Goal: Information Seeking & Learning: Learn about a topic

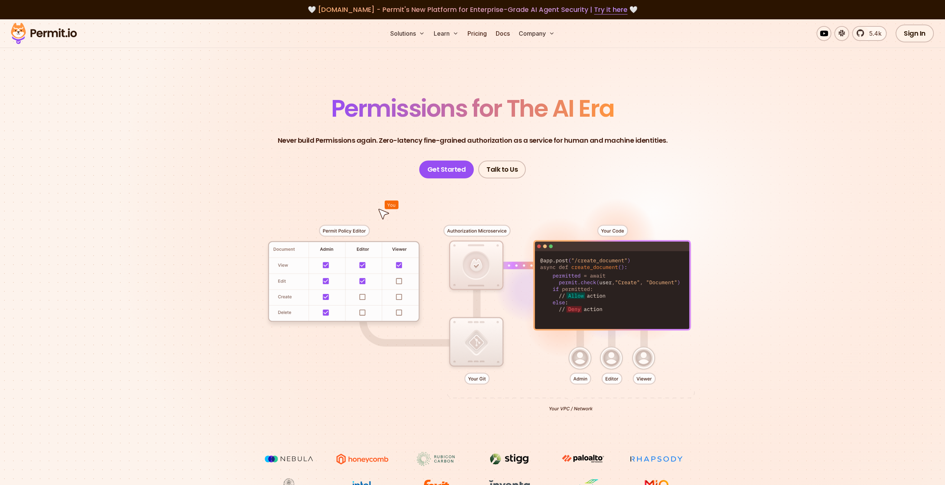
click at [359, 110] on span "Permissions for The AI Era" at bounding box center [472, 108] width 283 height 33
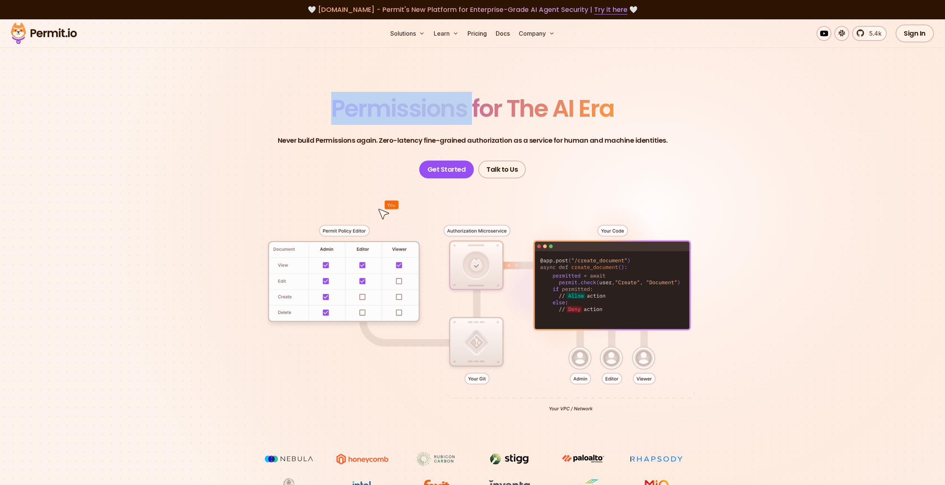
click at [359, 110] on span "Permissions for The AI Era" at bounding box center [472, 108] width 283 height 33
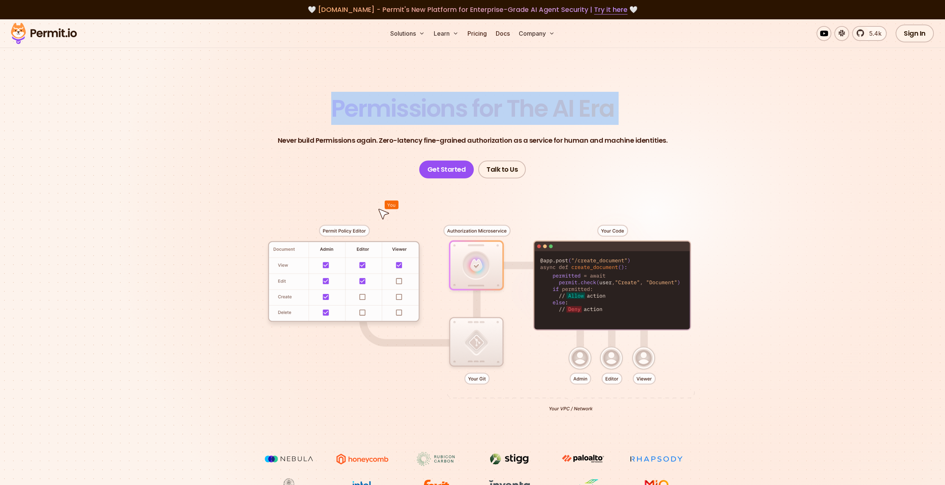
click at [359, 110] on span "Permissions for The AI Era" at bounding box center [472, 108] width 283 height 33
click at [329, 114] on header "Permissions for The AI Era Never build Permissions again. Zero-latency fine-gra…" at bounding box center [473, 138] width 520 height 82
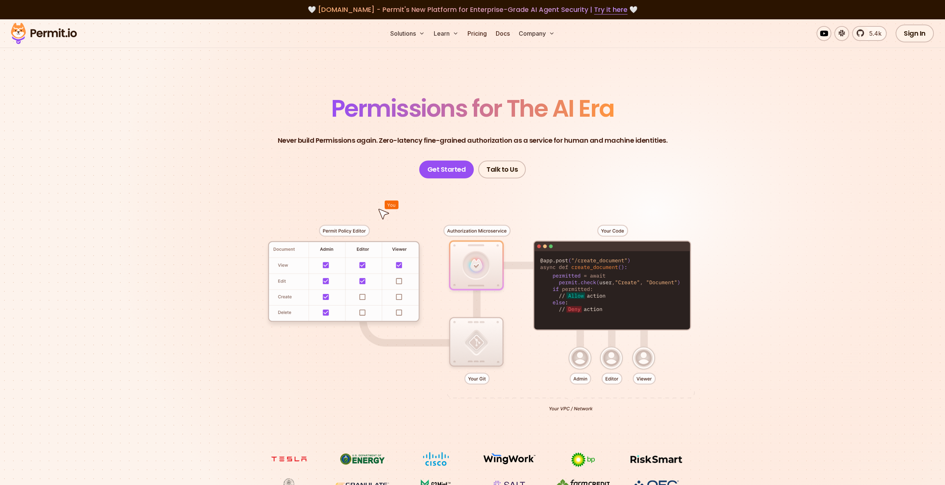
click at [551, 11] on span "agent.security - Permit's New Platform for Enterprise-Grade AI Agent Security |…" at bounding box center [473, 9] width 310 height 9
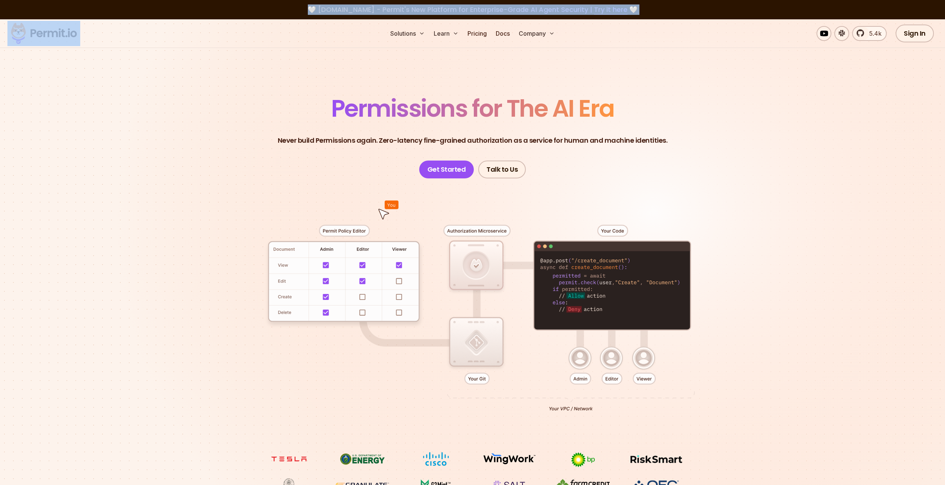
click at [551, 11] on span "agent.security - Permit's New Platform for Enterprise-Grade AI Agent Security |…" at bounding box center [473, 9] width 310 height 9
click at [603, 10] on link "Try it here" at bounding box center [610, 10] width 33 height 10
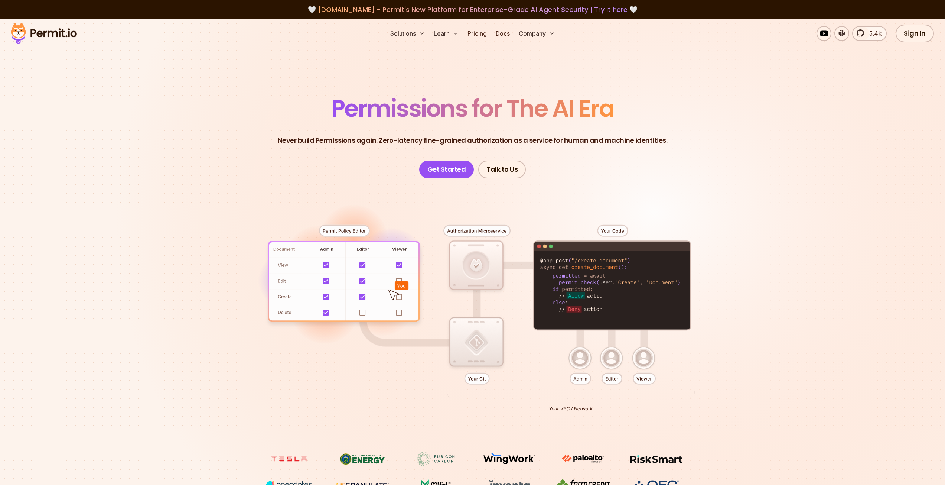
click at [207, 121] on section "Permissions for The AI Era Never build Permissions again. Zero-latency fine-gra…" at bounding box center [472, 264] width 945 height 490
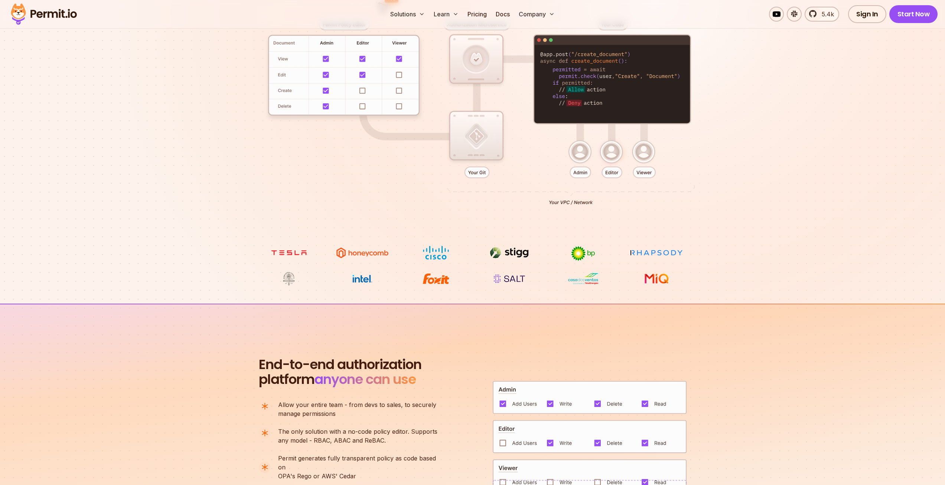
scroll to position [223, 0]
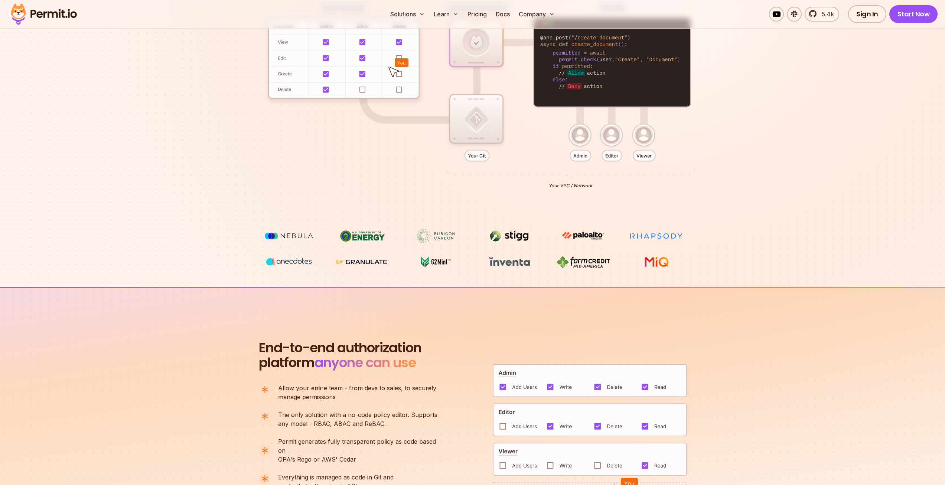
click at [136, 387] on section "End-to-end authorization platform anyone can use A no-code authorization platfo…" at bounding box center [472, 422] width 945 height 270
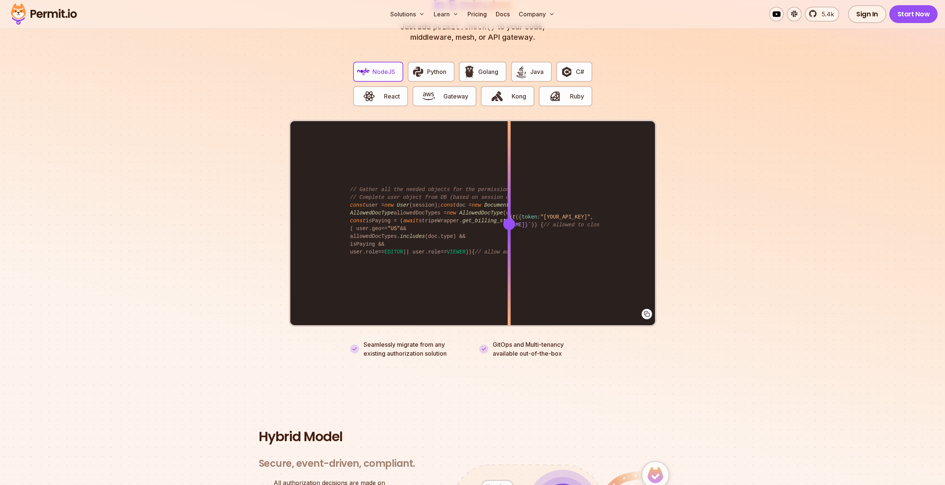
scroll to position [1151, 0]
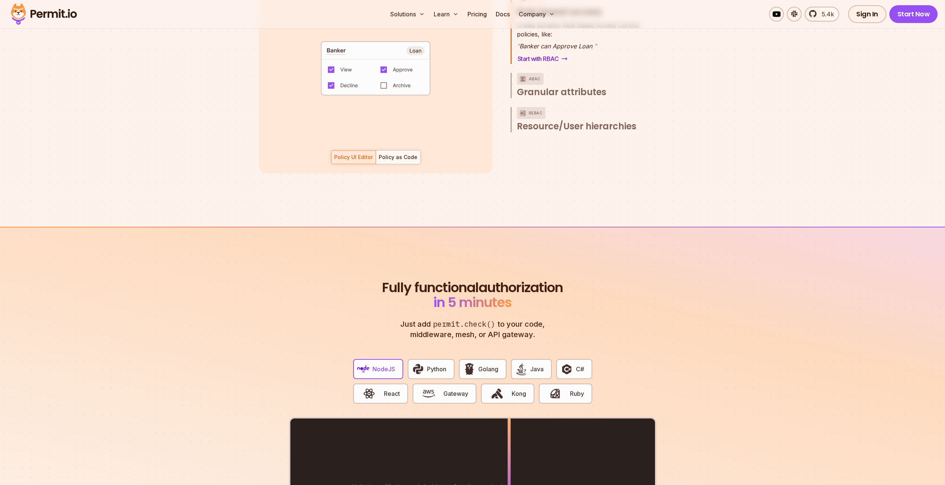
drag, startPoint x: 191, startPoint y: 248, endPoint x: 122, endPoint y: 279, distance: 75.3
click at [122, 279] on section "Fully functional authorization in 5 minutes Just add permit.check() to your cod…" at bounding box center [472, 459] width 945 height 464
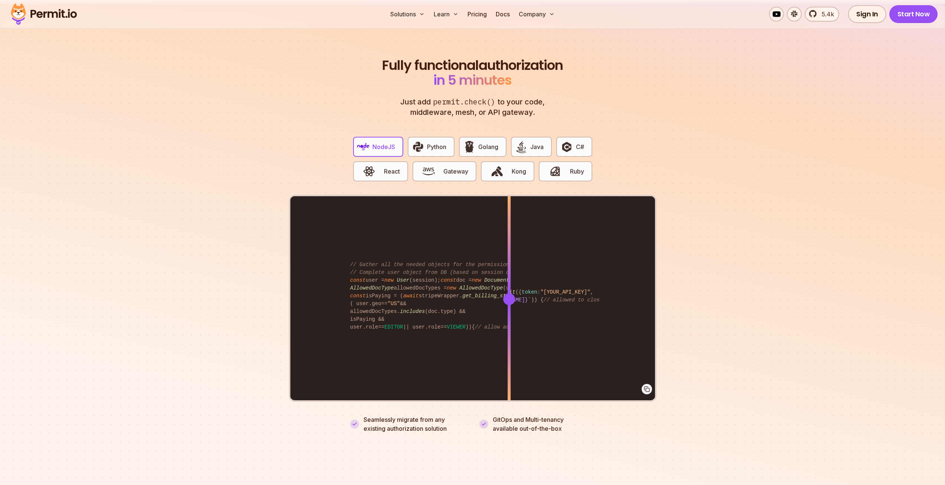
scroll to position [1374, 0]
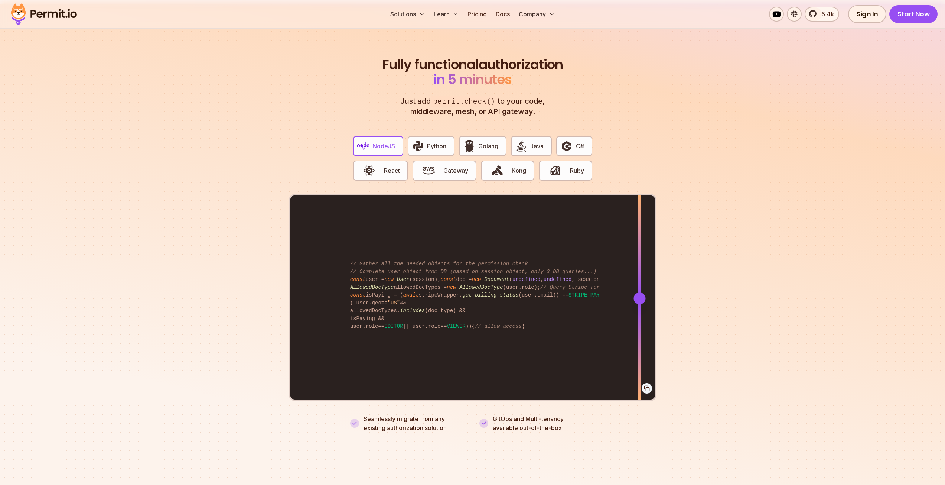
drag, startPoint x: 512, startPoint y: 289, endPoint x: 654, endPoint y: 282, distance: 141.7
click at [641, 283] on div at bounding box center [639, 297] width 3 height 205
click at [431, 141] on span "Python" at bounding box center [436, 145] width 19 height 9
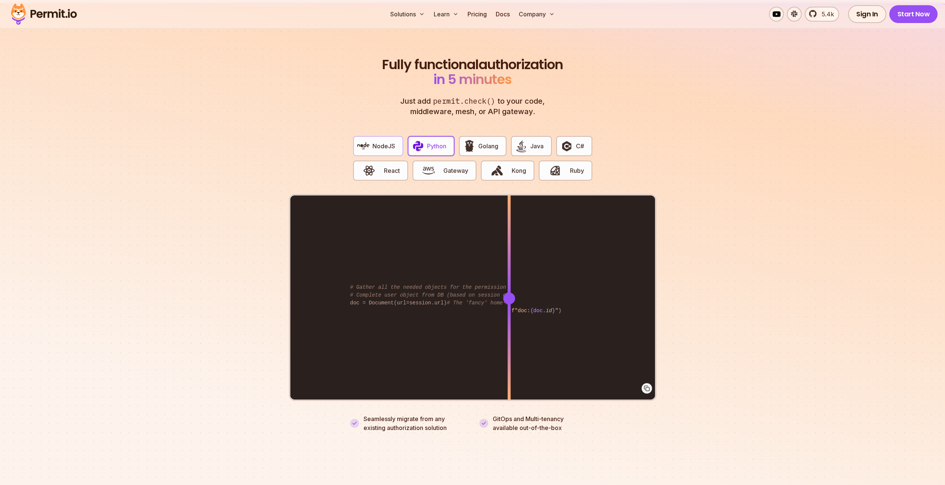
click at [378, 141] on span "NodeJS" at bounding box center [383, 145] width 23 height 9
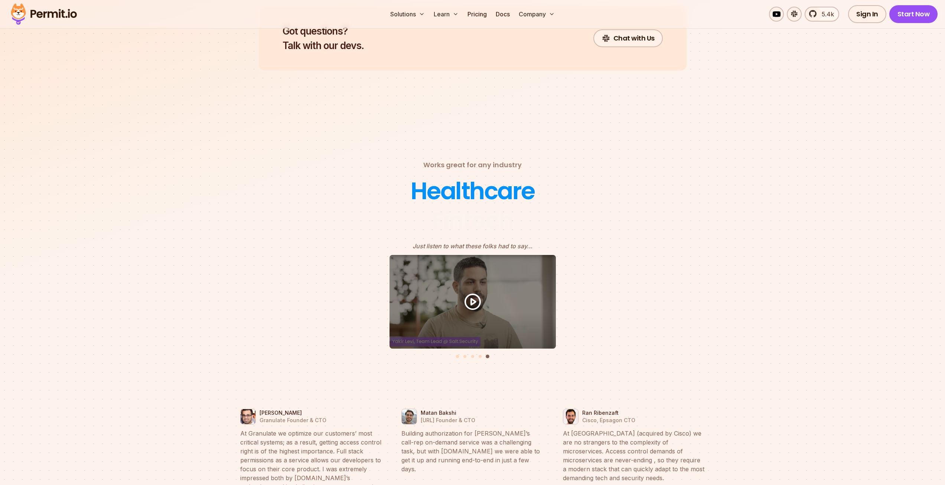
scroll to position [3119, 0]
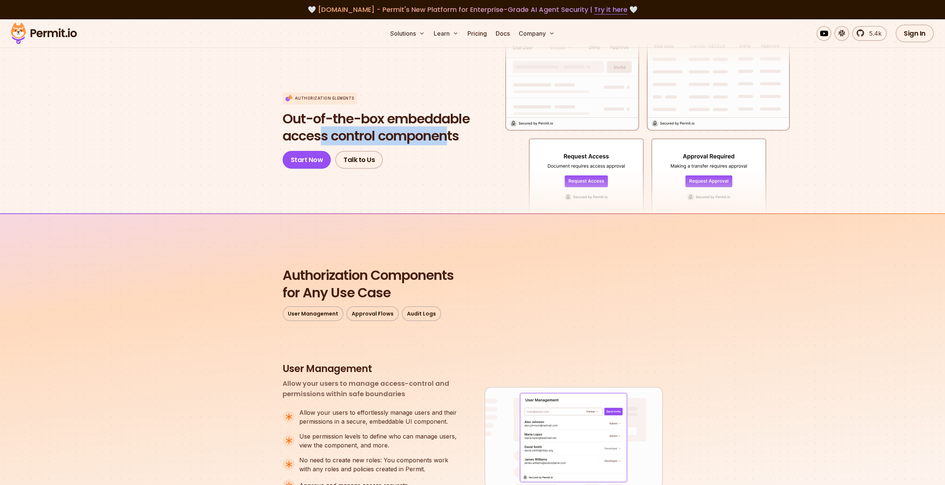
drag, startPoint x: 320, startPoint y: 136, endPoint x: 452, endPoint y: 135, distance: 131.5
click at [452, 135] on h1 "Out-of-the-box embeddable access control components" at bounding box center [376, 127] width 187 height 35
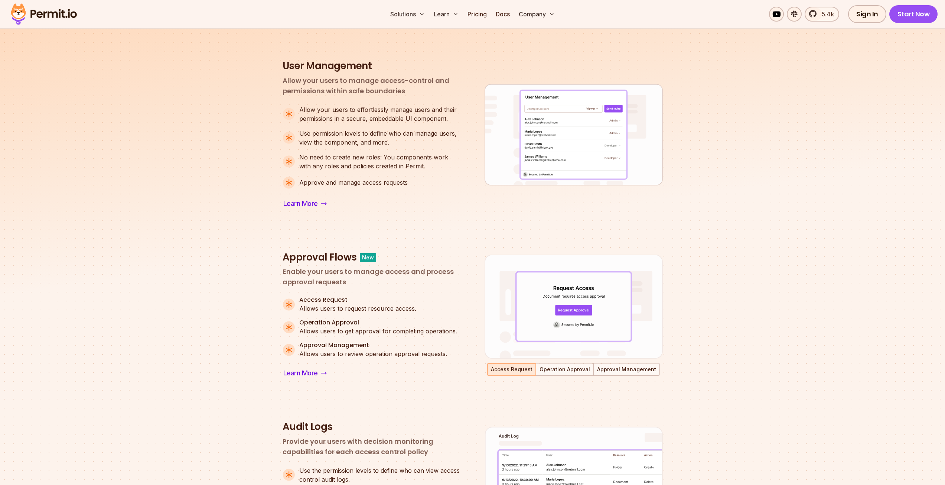
scroll to position [223, 0]
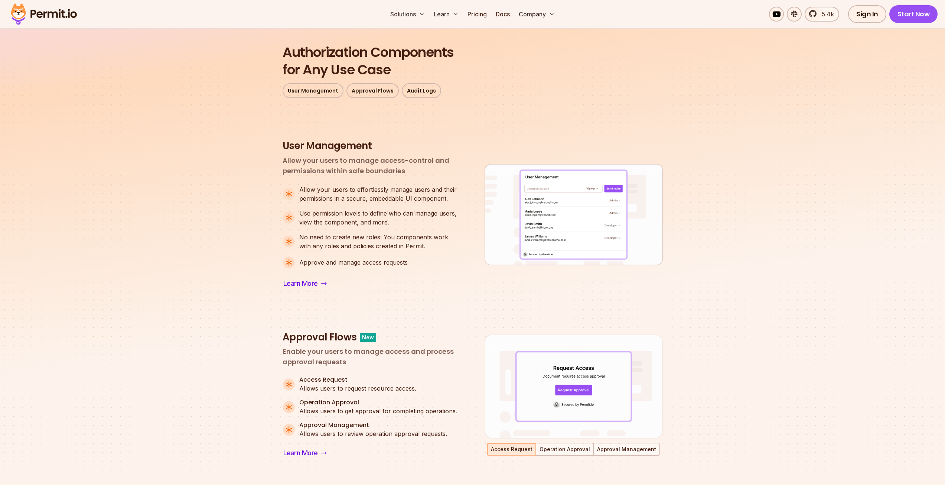
drag, startPoint x: 282, startPoint y: 146, endPoint x: 369, endPoint y: 186, distance: 95.7
click at [369, 186] on section "Authorization Components for Any Use Case User Management Approval Flows Audit …" at bounding box center [472, 418] width 945 height 857
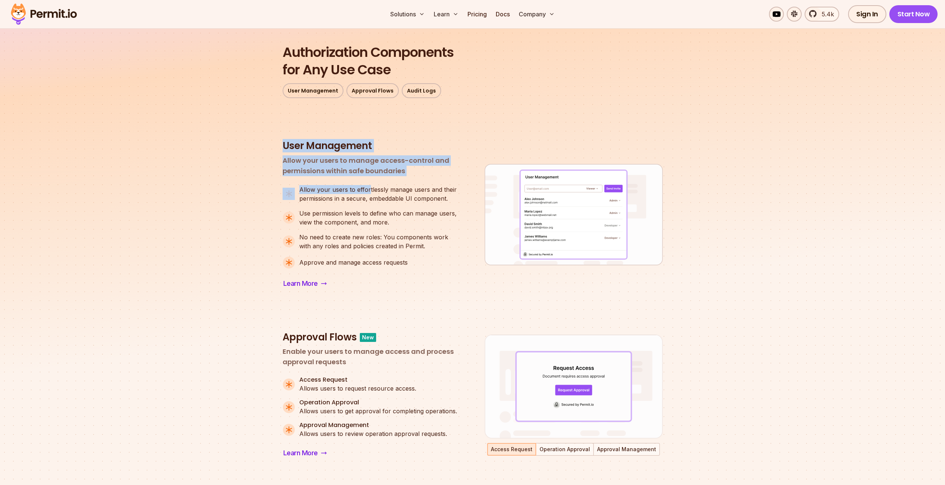
scroll to position [0, 0]
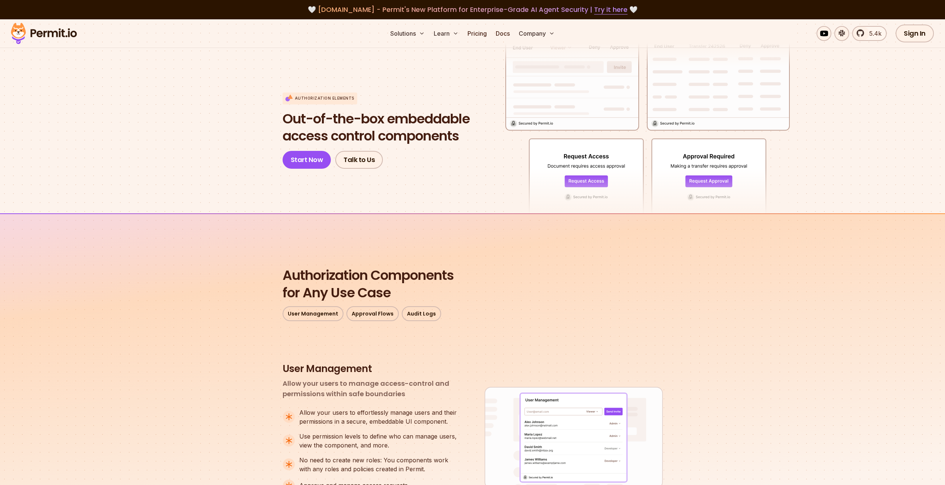
click at [300, 128] on h1 "Out-of-the-box embeddable access control components" at bounding box center [376, 127] width 187 height 35
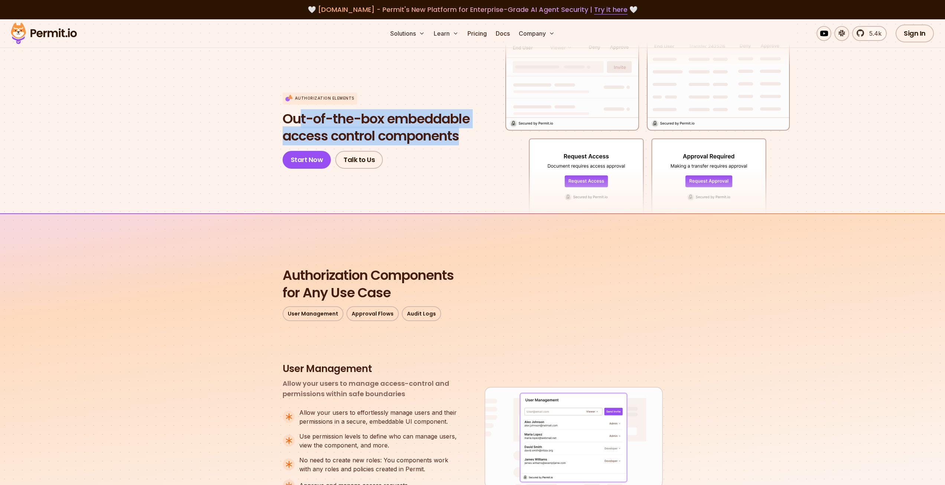
drag, startPoint x: 297, startPoint y: 123, endPoint x: 469, endPoint y: 136, distance: 172.8
click at [469, 136] on h1 "Out-of-the-box embeddable access control components" at bounding box center [376, 127] width 187 height 35
click at [429, 139] on h1 "Out-of-the-box embeddable access control components" at bounding box center [376, 127] width 187 height 35
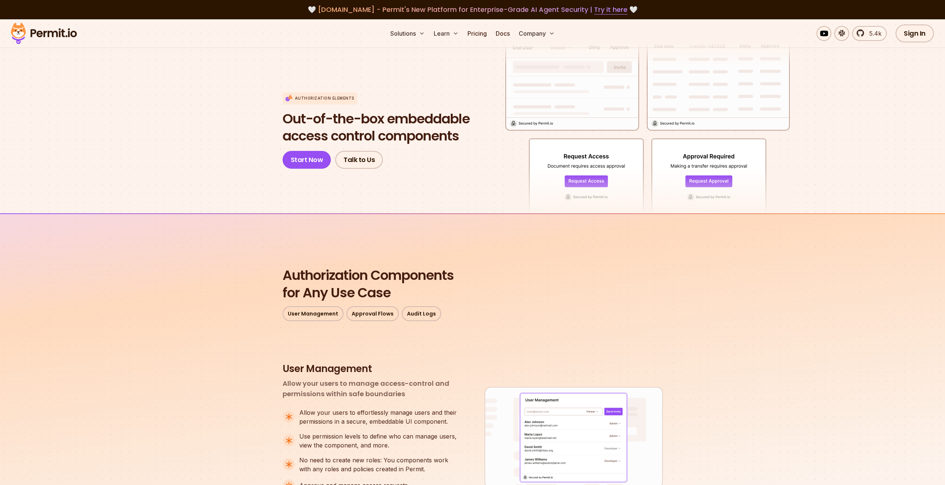
click at [371, 140] on h1 "Out-of-the-box embeddable access control components" at bounding box center [376, 127] width 187 height 35
drag, startPoint x: 344, startPoint y: 140, endPoint x: 472, endPoint y: 128, distance: 128.7
click at [472, 128] on div "Authorization Elements Out-of-the-box embeddable access control components Star…" at bounding box center [473, 130] width 380 height 76
click at [441, 136] on h1 "Out-of-the-box embeddable access control components" at bounding box center [376, 127] width 187 height 35
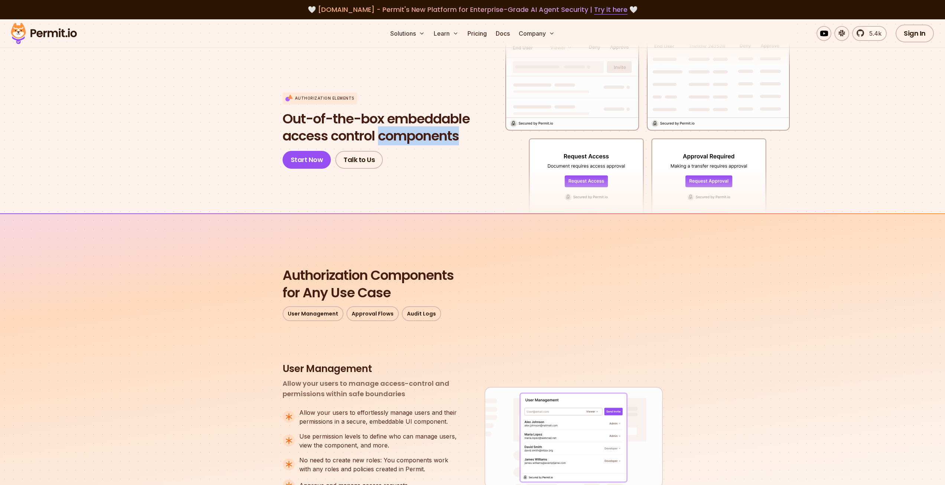
click at [441, 136] on h1 "Out-of-the-box embeddable access control components" at bounding box center [376, 127] width 187 height 35
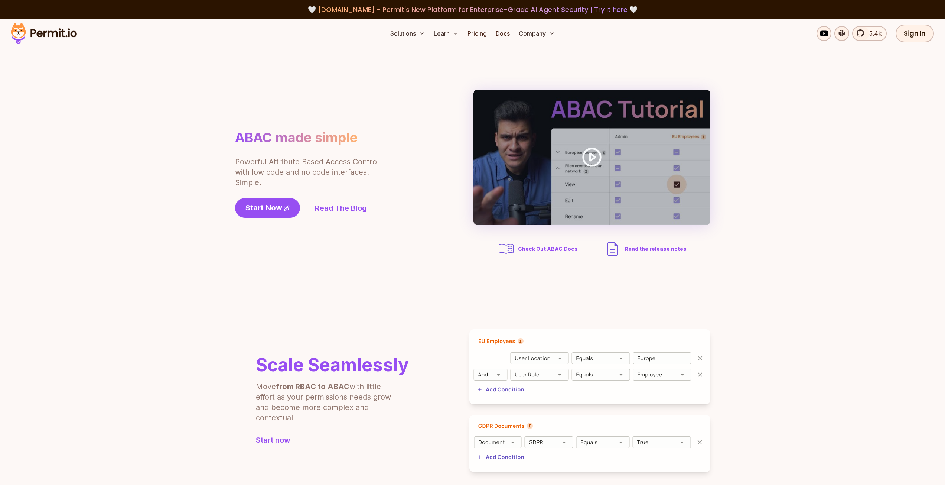
click at [163, 232] on section "ABAC made simple Powerful Attribute Based Access Control with low code and no c…" at bounding box center [472, 173] width 945 height 251
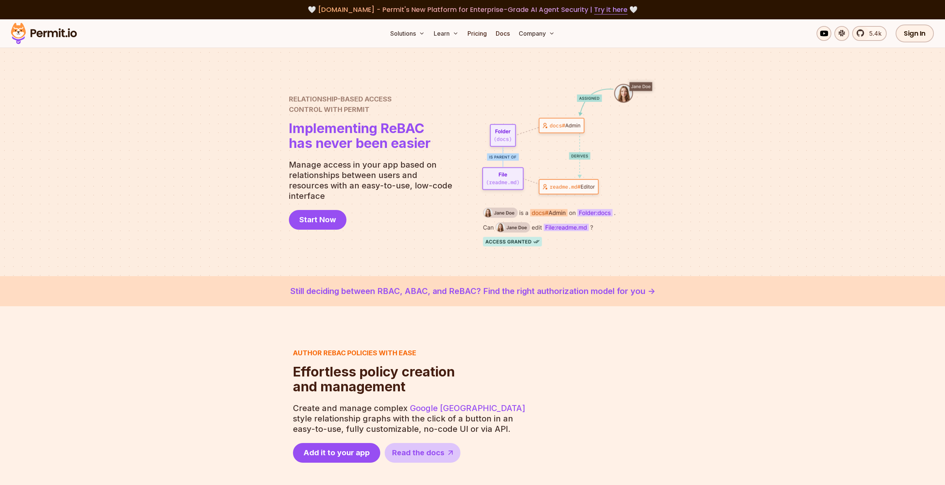
click at [390, 133] on span "Implementing ReBAC" at bounding box center [360, 128] width 142 height 15
click at [385, 145] on h1 "Implementing ReBAC has never been easier" at bounding box center [360, 136] width 142 height 30
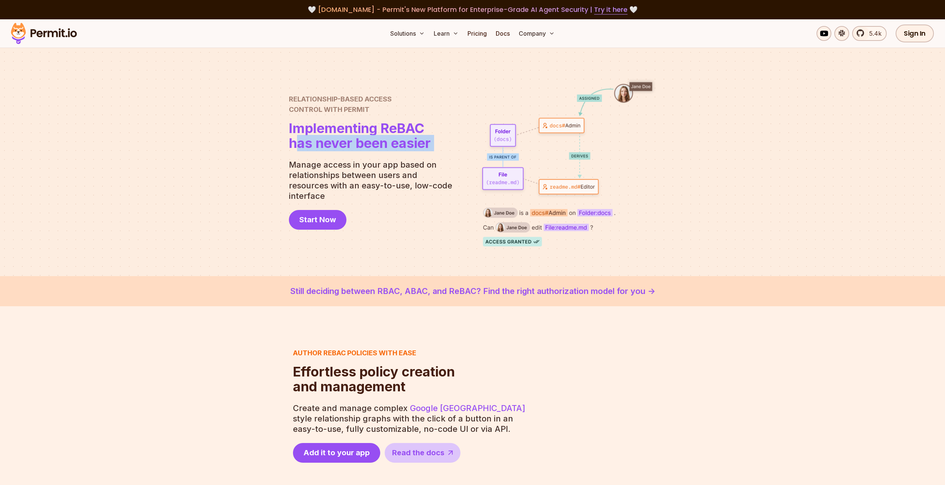
click at [385, 145] on h1 "Implementing ReBAC has never been easier" at bounding box center [360, 136] width 142 height 30
click at [377, 162] on div "Relationship-Based Access Control with Permit Relationship Based Access Control…" at bounding box center [373, 162] width 169 height 136
